Goal: Task Accomplishment & Management: Manage account settings

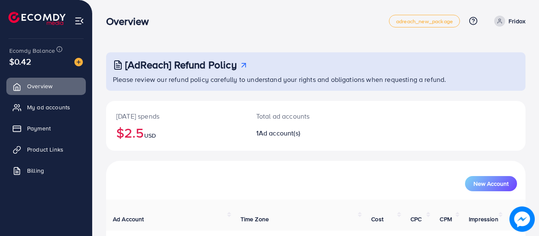
scroll to position [54, 0]
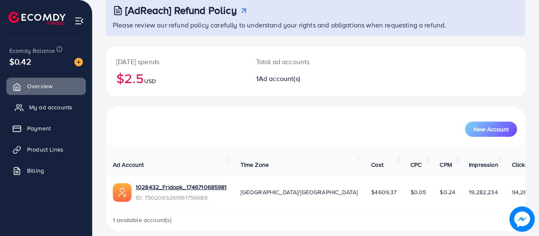
click at [48, 109] on span "My ad accounts" at bounding box center [50, 107] width 43 height 8
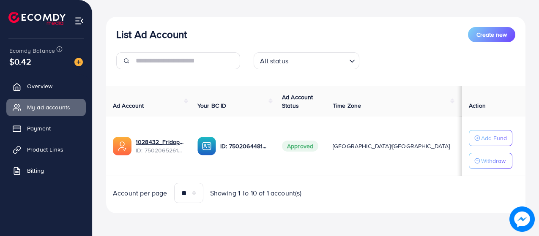
scroll to position [85, 0]
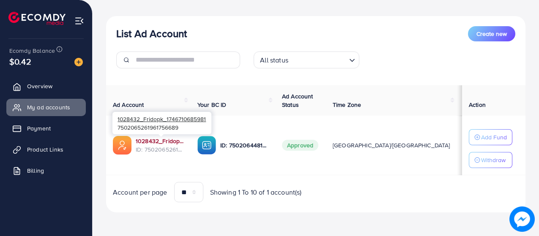
click at [158, 142] on link "1028432_Fridopk_1746710685981" at bounding box center [160, 141] width 48 height 8
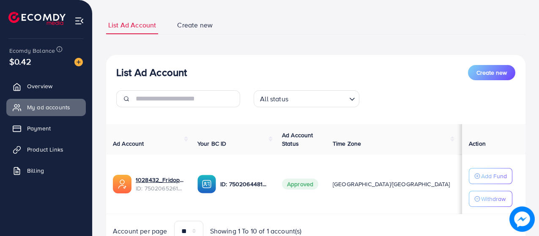
scroll to position [85, 0]
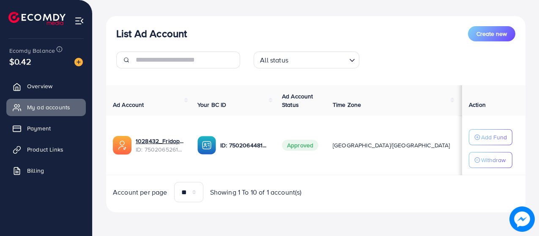
click at [68, 158] on ul "Overview My ad accounts Payment Product Links Billing" at bounding box center [46, 131] width 92 height 114
click at [61, 150] on span "Product Links" at bounding box center [47, 149] width 36 height 8
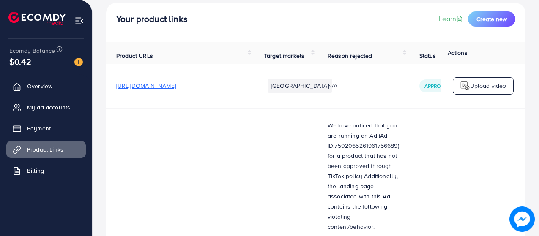
scroll to position [53, 0]
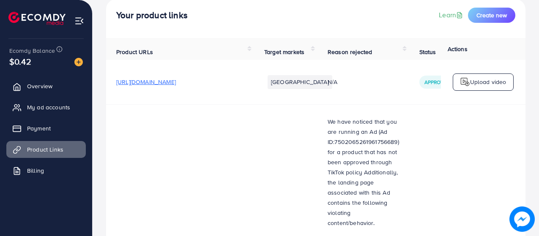
click at [305, 66] on td "Pakistan" at bounding box center [285, 82] width 63 height 44
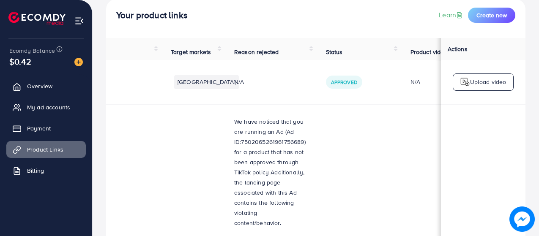
scroll to position [0, 0]
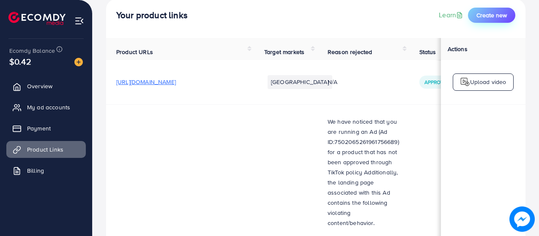
click at [491, 18] on span "Create new" at bounding box center [491, 15] width 30 height 8
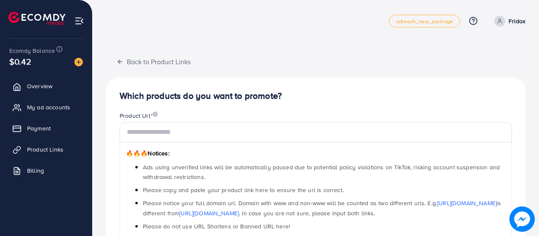
click at [507, 20] on link "Fridox" at bounding box center [507, 21] width 35 height 11
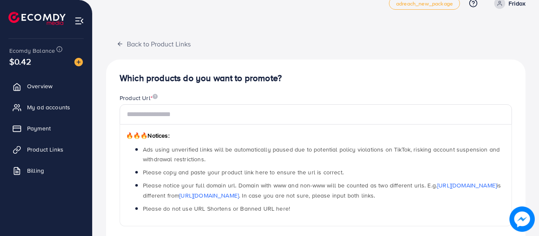
scroll to position [33, 0]
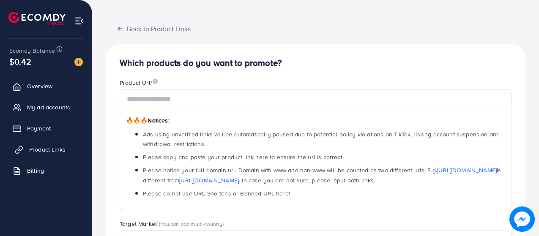
click at [27, 155] on link "Product Links" at bounding box center [45, 149] width 79 height 17
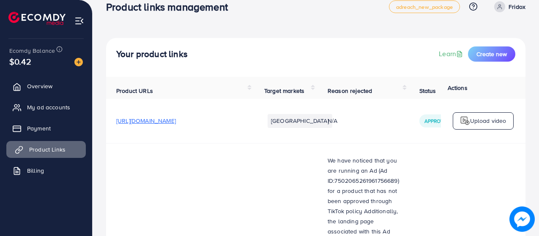
scroll to position [21, 0]
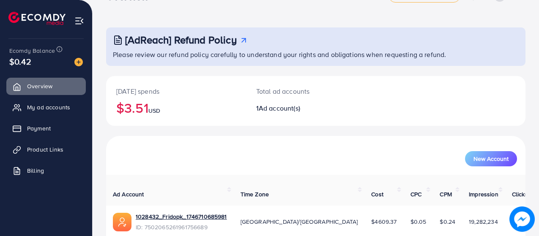
scroll to position [54, 0]
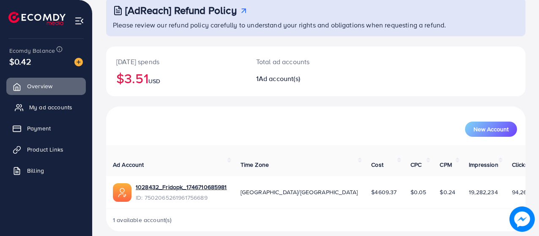
click at [57, 101] on link "My ad accounts" at bounding box center [45, 107] width 79 height 17
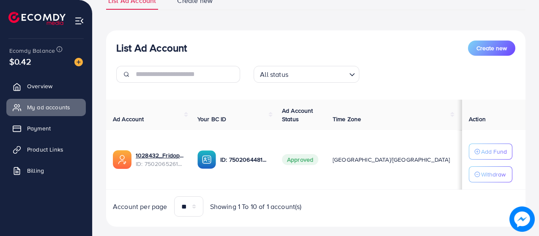
scroll to position [85, 0]
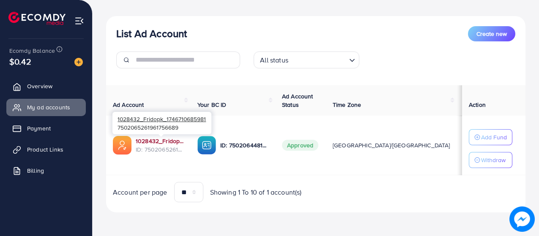
click at [161, 141] on link "1028432_Fridopk_1746710685981" at bounding box center [160, 141] width 48 height 8
